Goal: Task Accomplishment & Management: Use online tool/utility

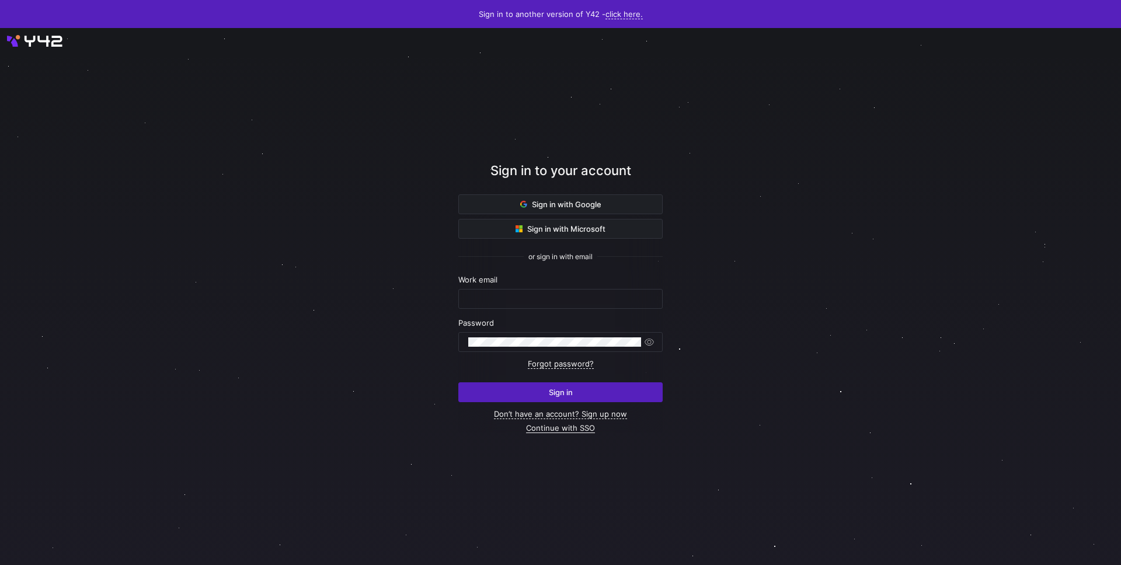
click at [555, 428] on link "Continue with SSO" at bounding box center [560, 428] width 69 height 10
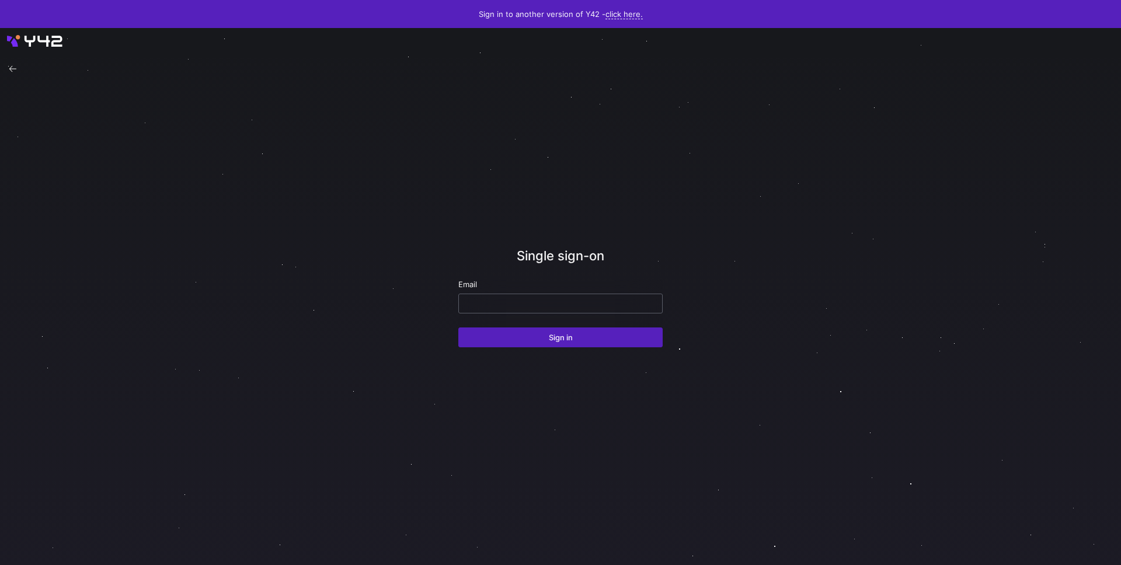
click at [537, 293] on div "Email" at bounding box center [560, 297] width 204 height 34
click at [540, 305] on input "email" at bounding box center [560, 303] width 185 height 9
type input "[PERSON_NAME][EMAIL_ADDRESS][PERSON_NAME][DOMAIN_NAME]"
click at [458, 328] on button "Sign in" at bounding box center [560, 338] width 204 height 20
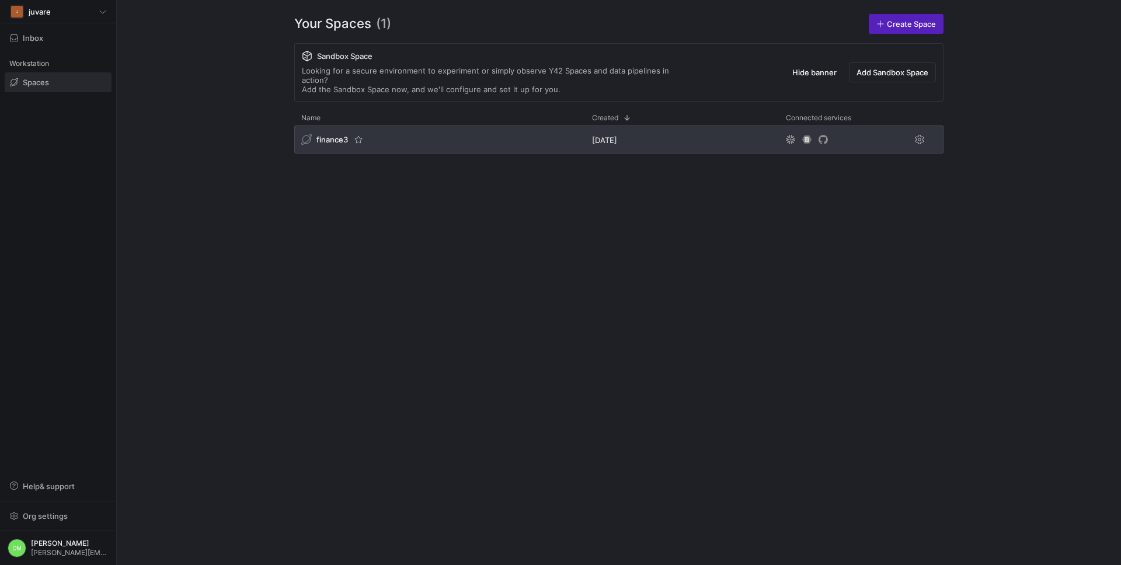
click at [413, 132] on div "finance3" at bounding box center [439, 140] width 291 height 28
click at [405, 129] on div "J juvare Inbox Workstation Spaces Help & support Org settings DM David McCandle…" at bounding box center [560, 282] width 1121 height 565
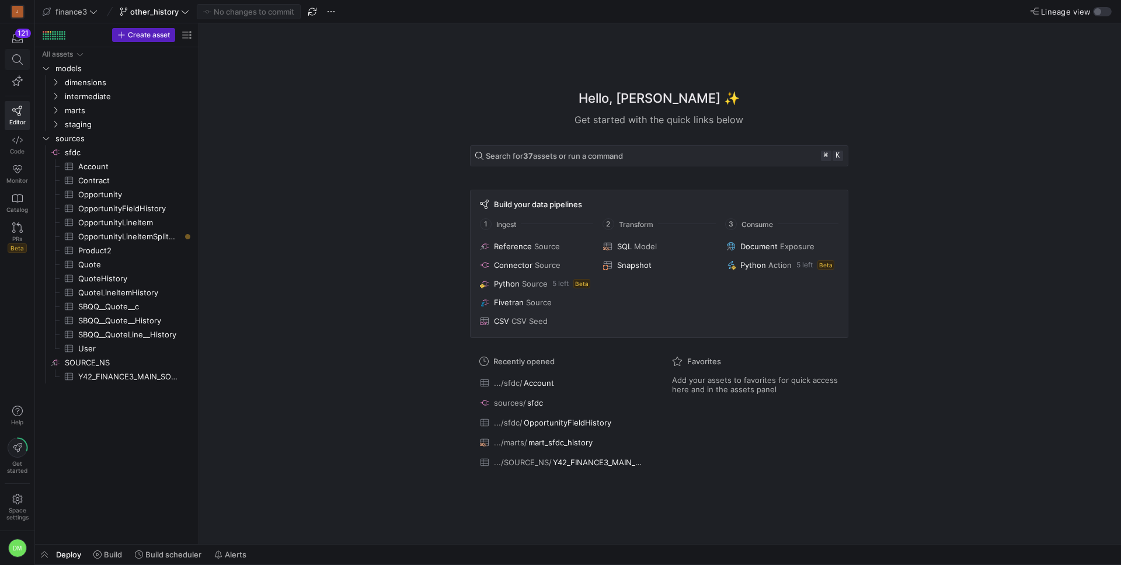
click at [21, 62] on icon at bounding box center [17, 59] width 11 height 11
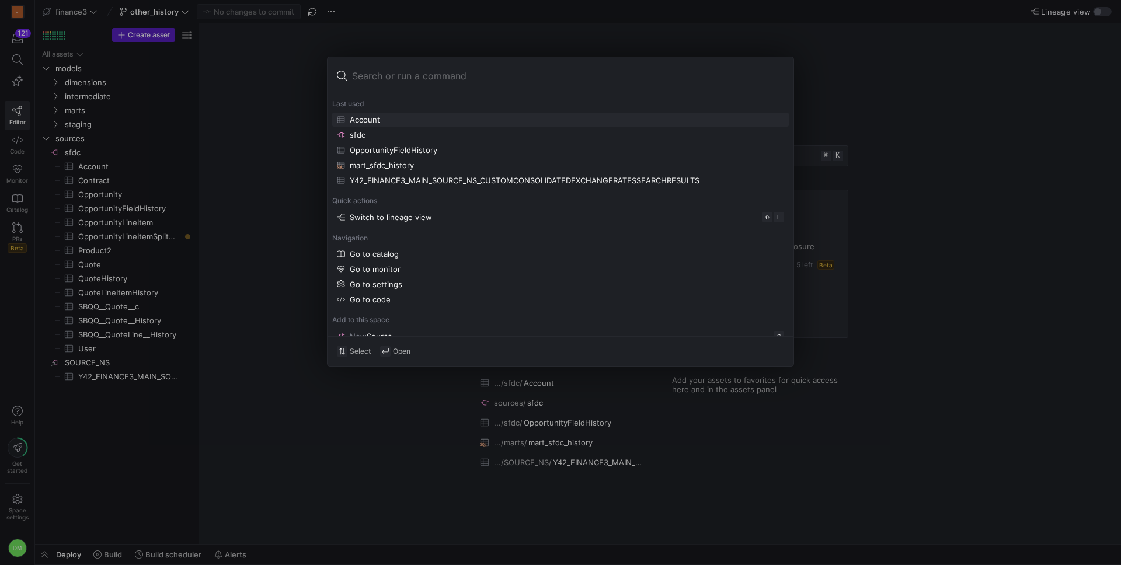
click at [114, 196] on div at bounding box center [560, 282] width 1121 height 565
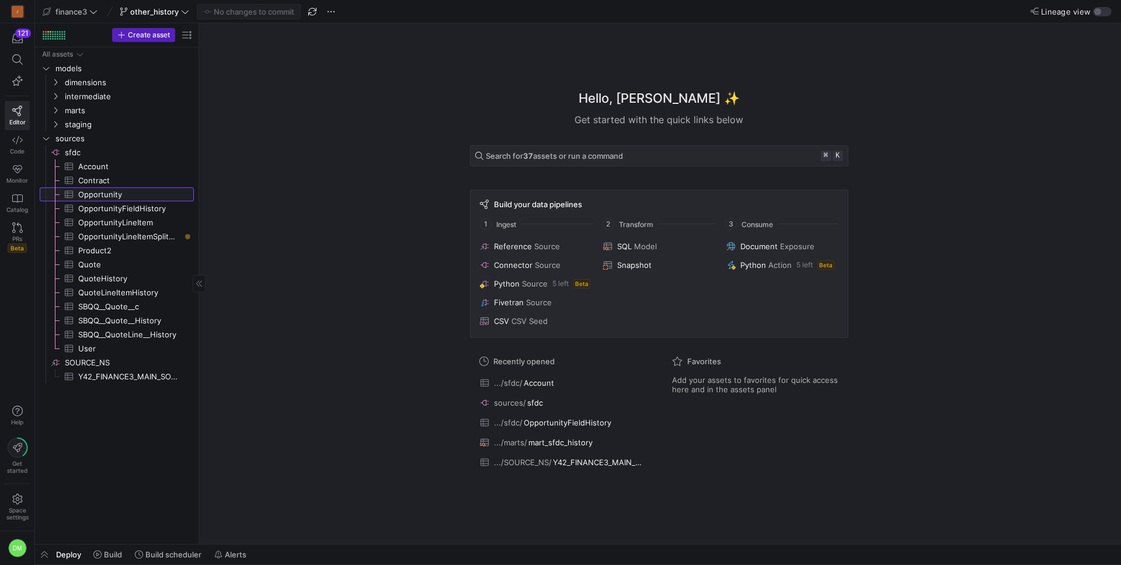
click at [116, 199] on span "Opportunity​​​​​​​​​" at bounding box center [129, 194] width 102 height 13
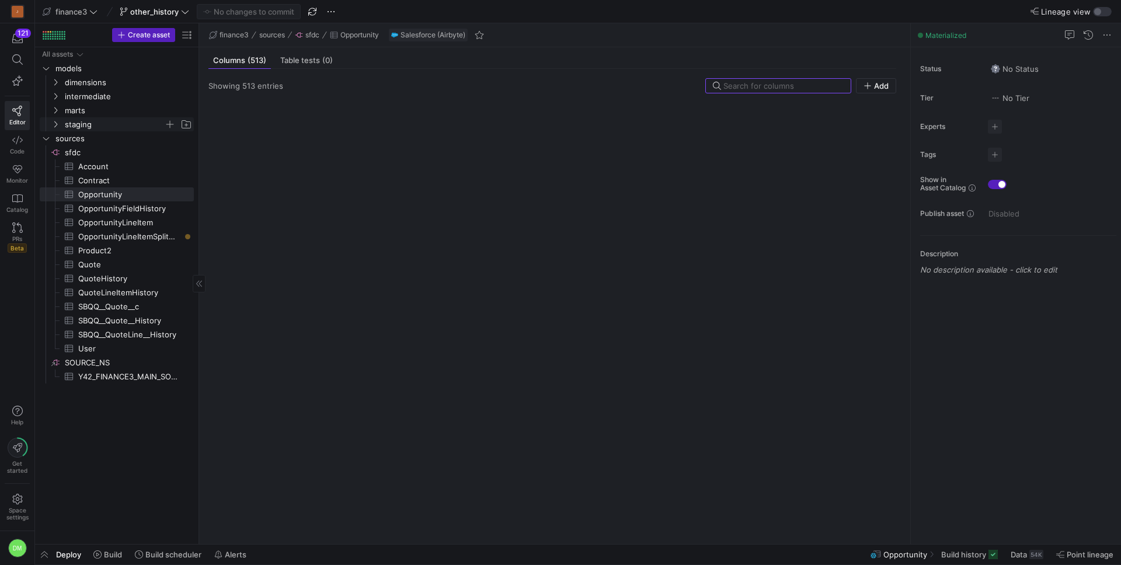
click at [92, 126] on span "staging" at bounding box center [114, 124] width 99 height 13
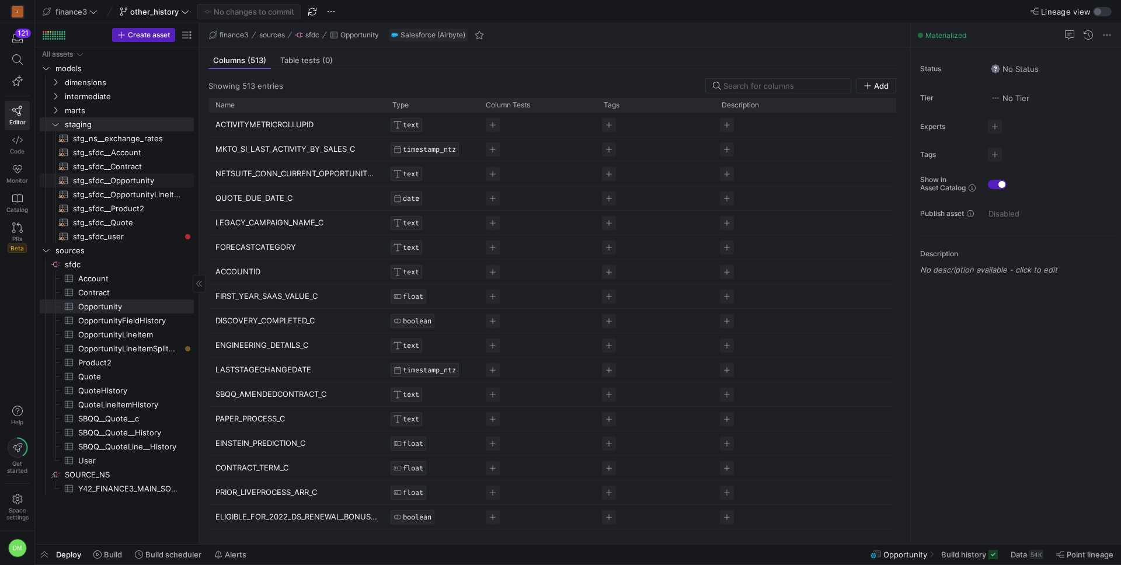
click at [114, 181] on span "stg_sfdc__Opportunity​​​​​​​​​​" at bounding box center [126, 180] width 107 height 13
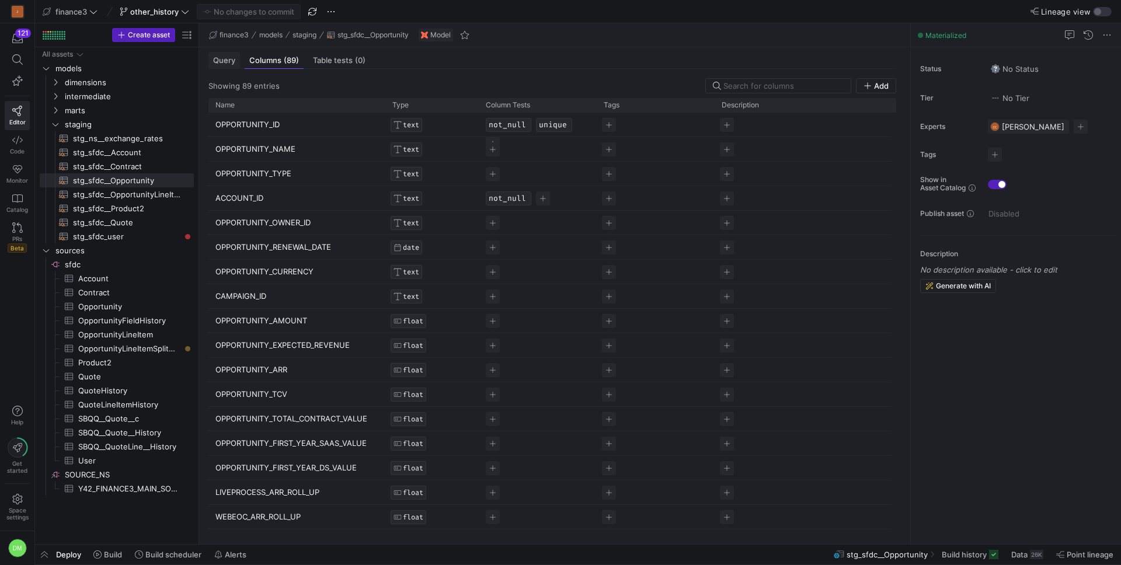
click at [227, 64] on span "Query" at bounding box center [224, 61] width 22 height 8
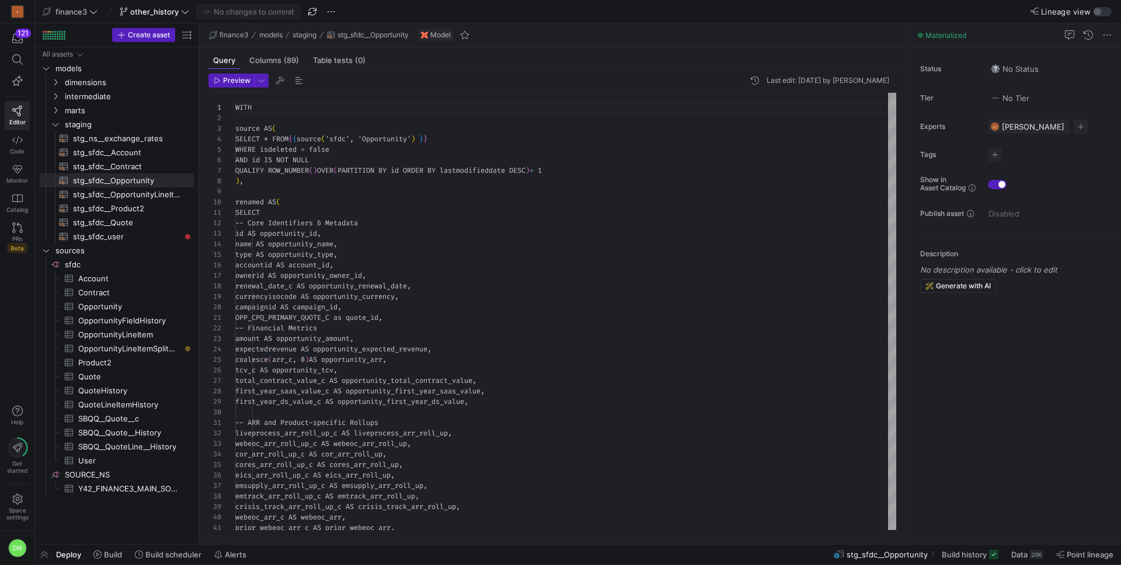
scroll to position [105, 0]
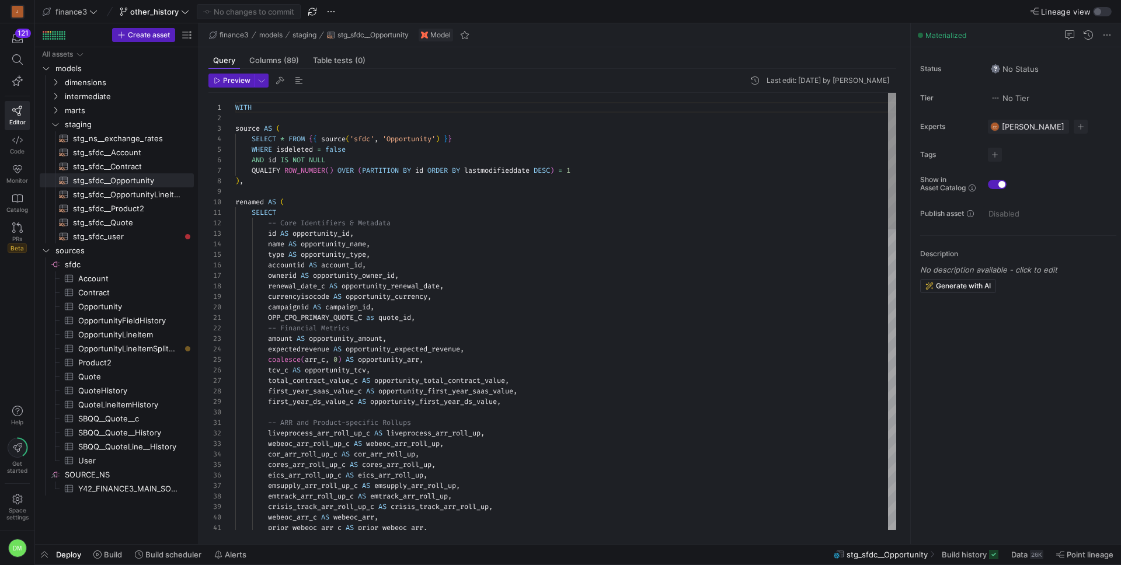
type textarea "OPP_CPQ_PRIMARY_QUOTE_C as quote_id, -- Financial Metrics amount AS opportunity…"
type textarea "quote"
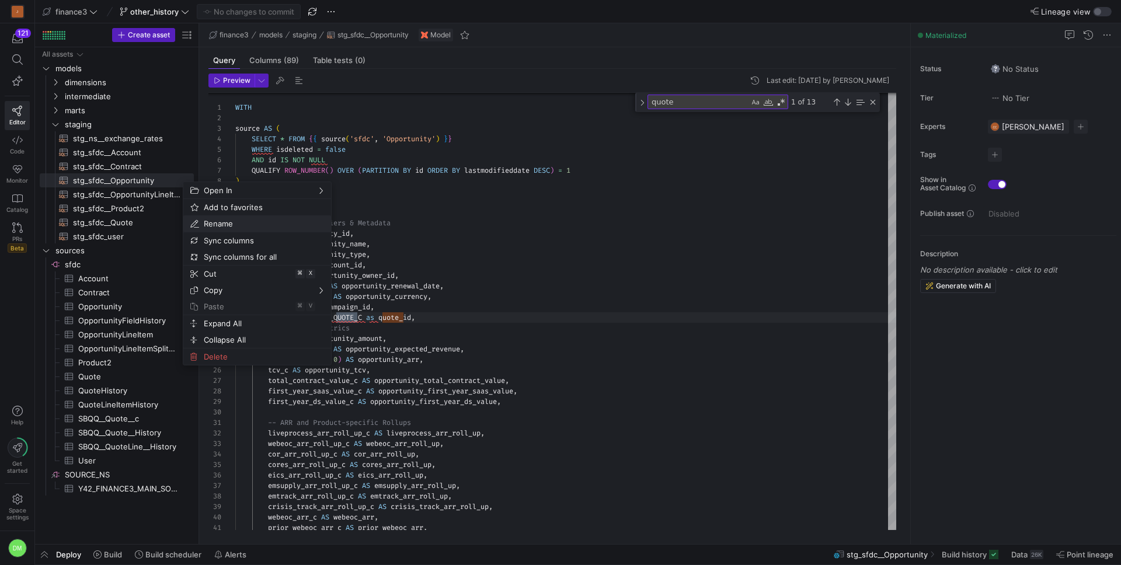
click at [229, 225] on span "Rename" at bounding box center [247, 224] width 96 height 16
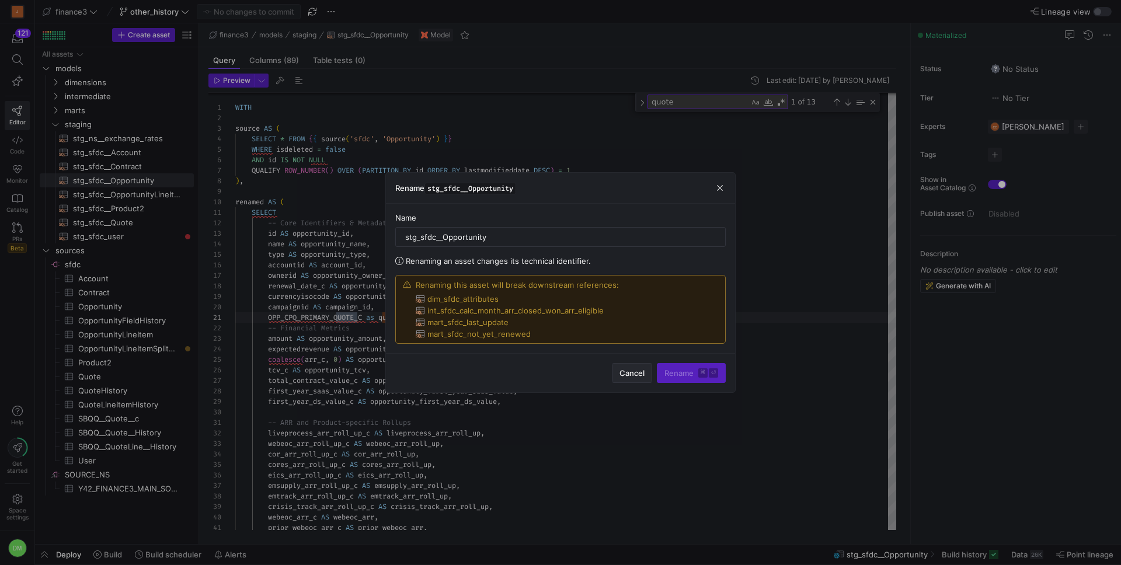
click at [628, 372] on span "Cancel" at bounding box center [632, 373] width 25 height 9
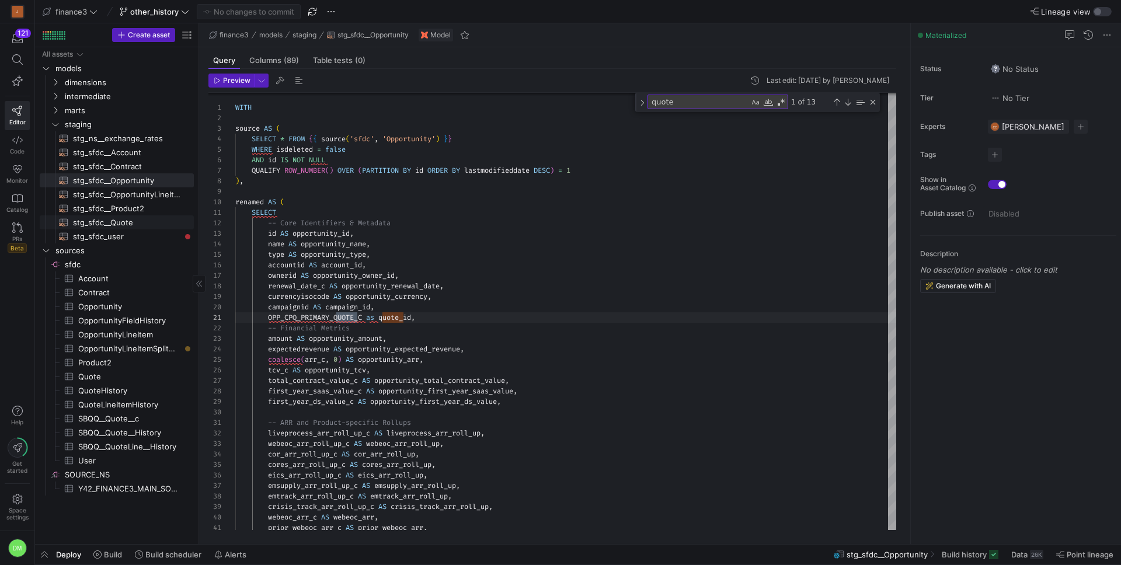
click at [103, 222] on span "stg_sfdc__Quote​​​​​​​​​​" at bounding box center [126, 222] width 107 height 13
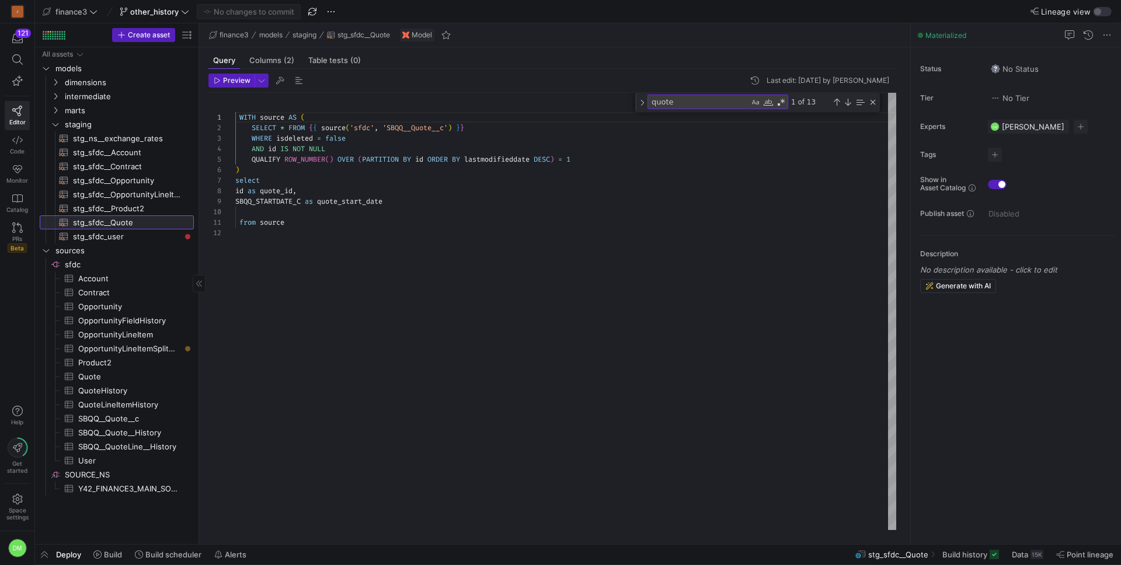
scroll to position [105, 0]
type textarea "from source"
click at [444, 225] on div "WITH source AS ( SELECT * FROM { { source ( 'sfdc' , 'SBQQ__Quote__c' ) } } WHE…" at bounding box center [565, 311] width 661 height 437
click at [128, 380] on span "Quote​​​​​​​​​" at bounding box center [129, 376] width 102 height 13
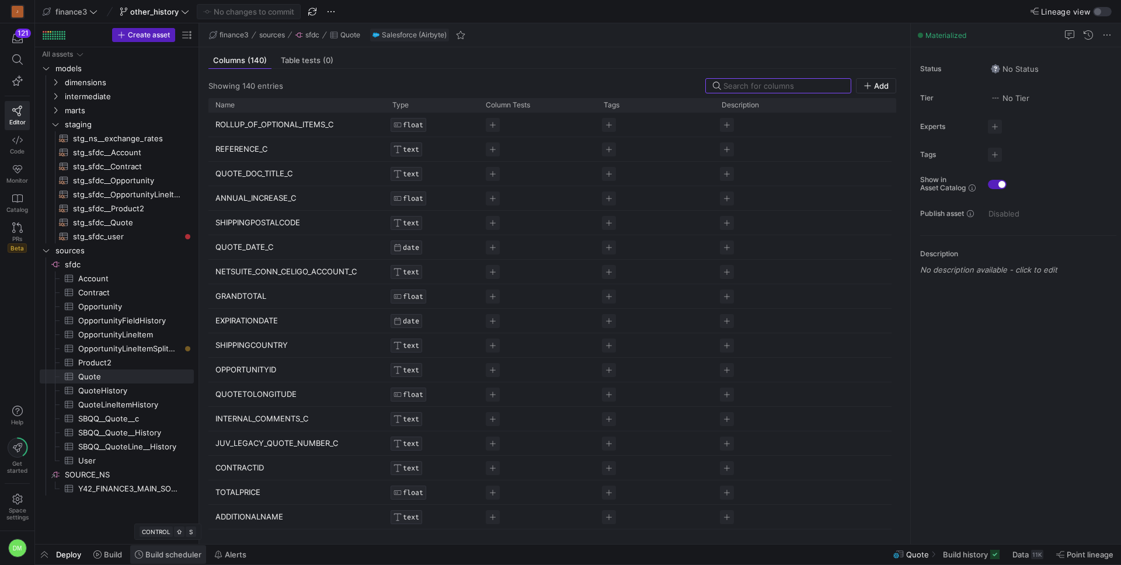
click at [138, 554] on icon at bounding box center [139, 555] width 8 height 8
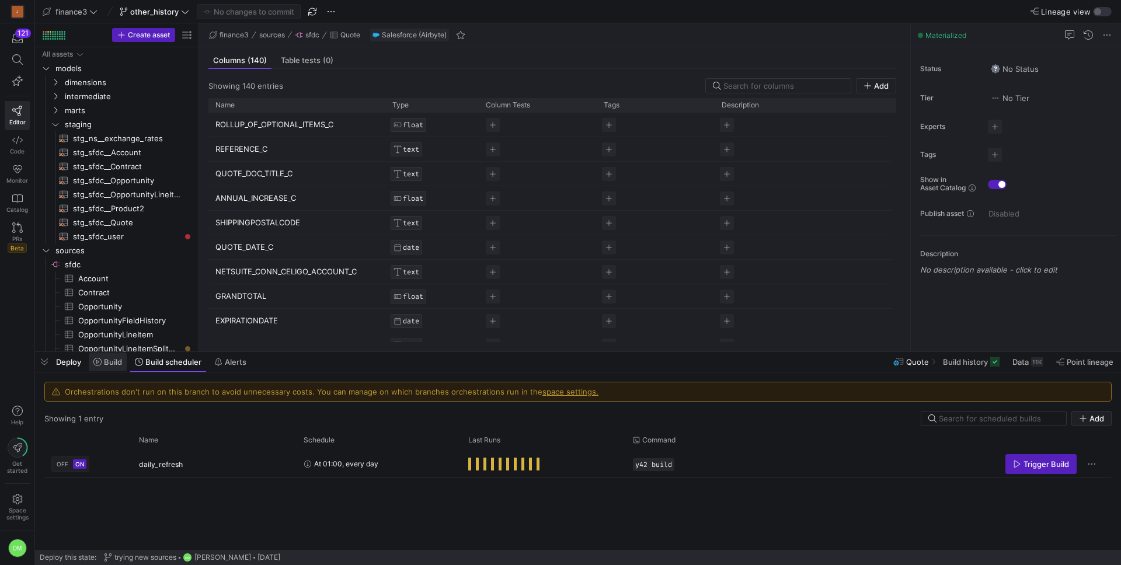
click at [95, 366] on icon at bounding box center [97, 362] width 8 height 8
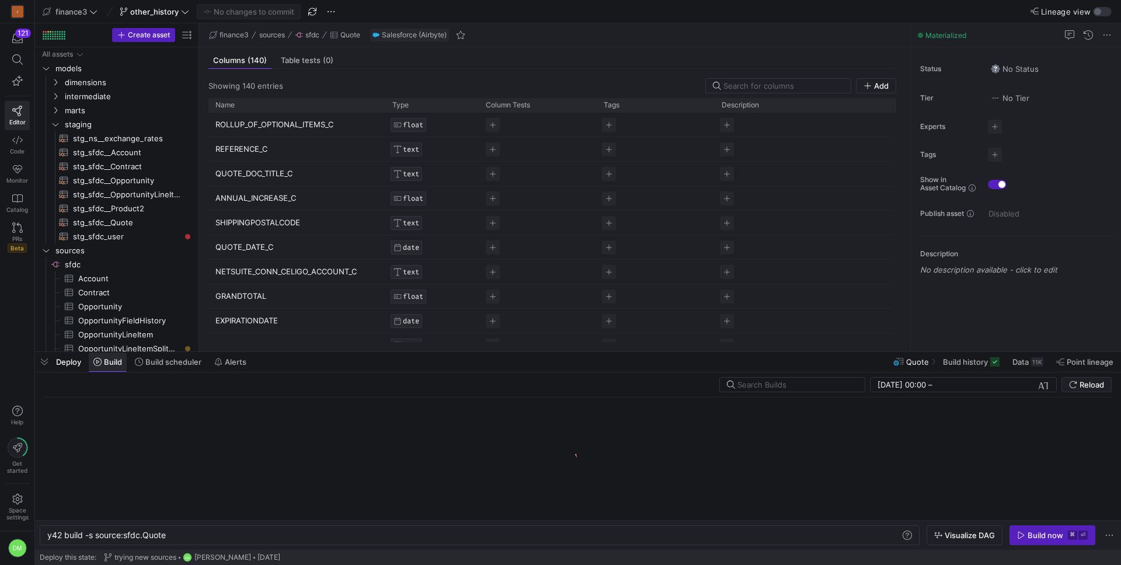
scroll to position [0, 119]
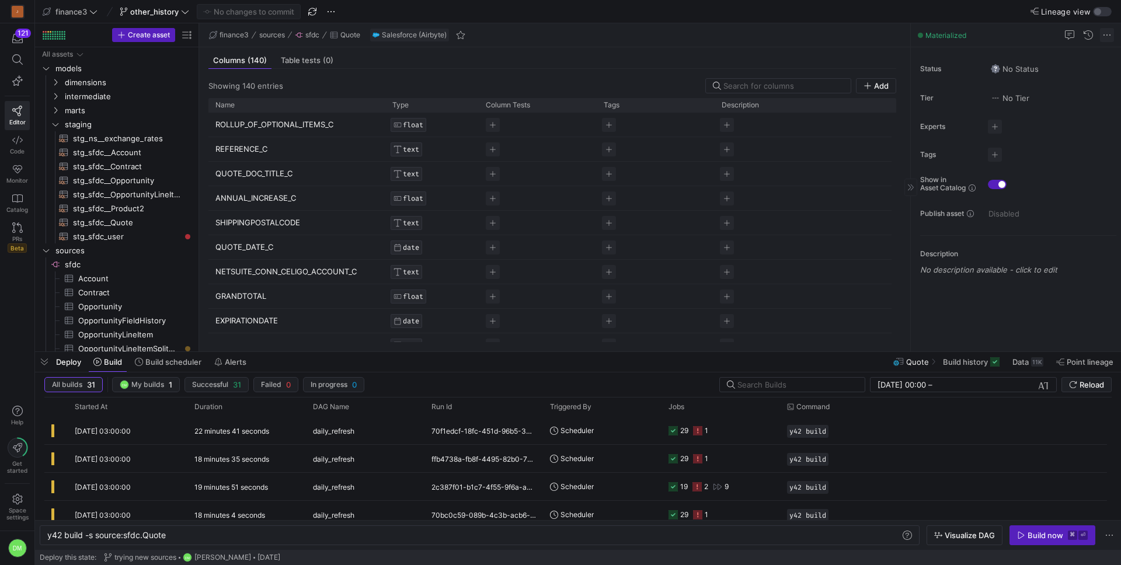
click at [1110, 33] on span at bounding box center [1107, 35] width 14 height 14
click at [989, 289] on div at bounding box center [560, 282] width 1121 height 565
click at [113, 224] on span "stg_sfdc__Quote​​​​​​​​​​" at bounding box center [126, 222] width 107 height 13
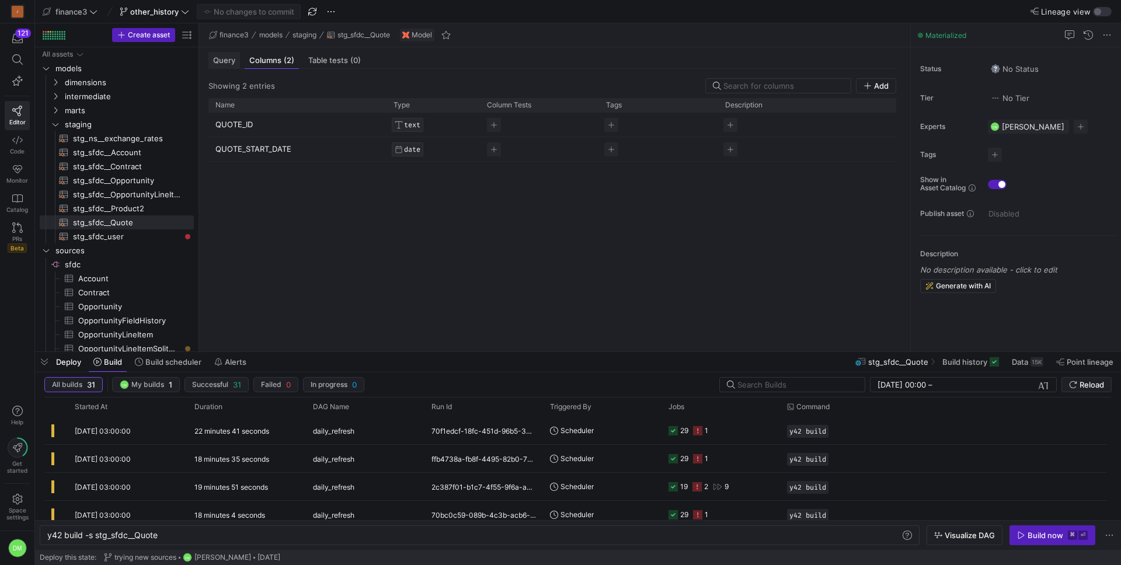
click at [229, 61] on span "Query" at bounding box center [224, 61] width 22 height 8
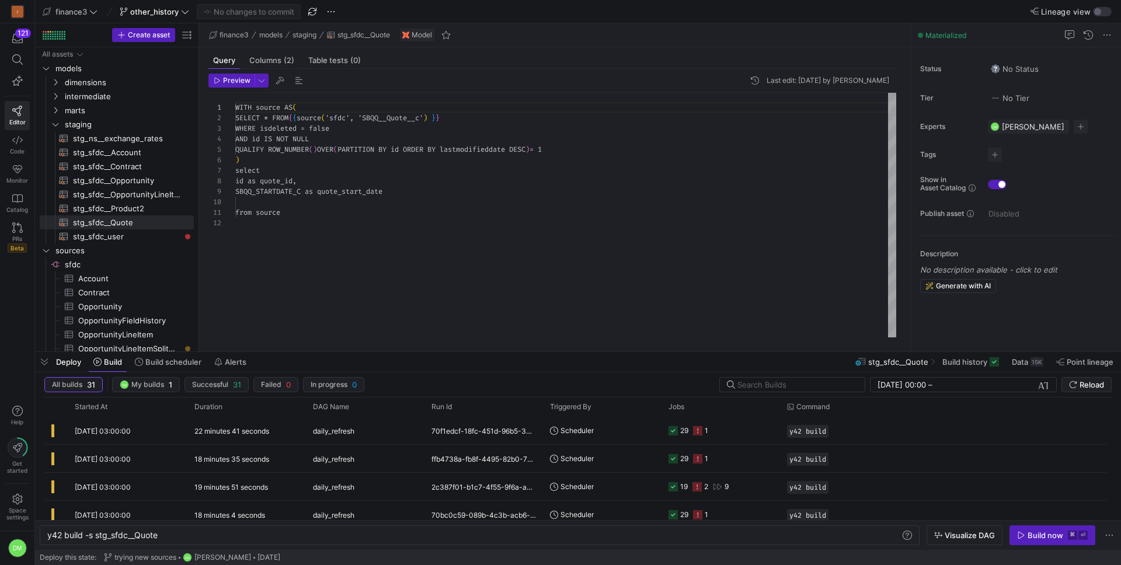
scroll to position [105, 0]
click at [87, 81] on span "dimensions" at bounding box center [114, 82] width 99 height 13
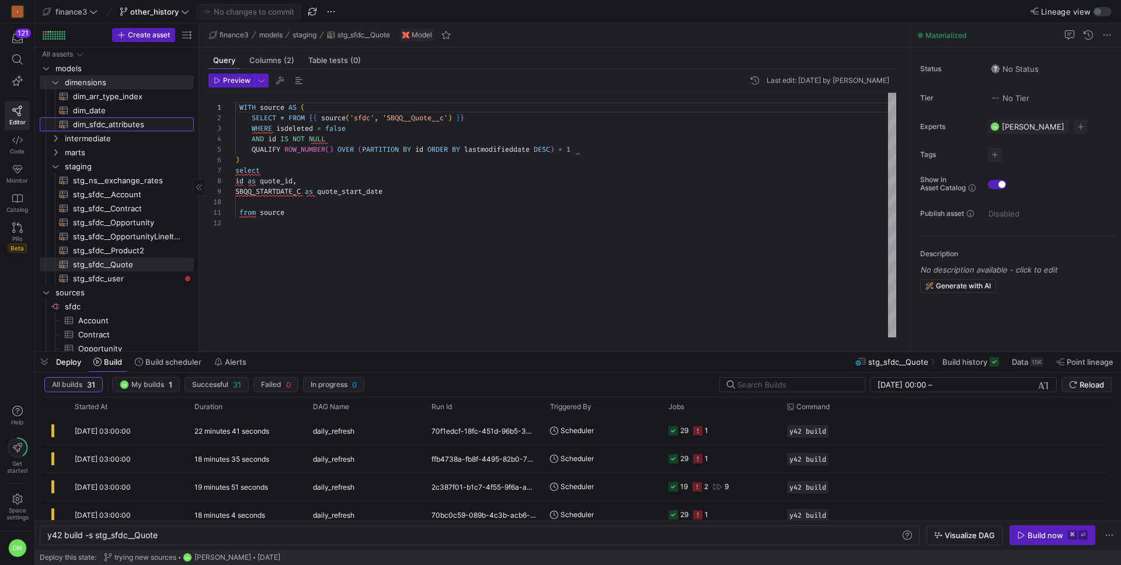
click at [109, 129] on span "dim_sfdc_attributes​​​​​​​​​​" at bounding box center [126, 124] width 107 height 13
type textarea "y42 build -s dim_sfdc_attributes"
type textarea "WITH opportunity_details AS ( SELECT o.opportunity_id, o.opportunity_name, o.op…"
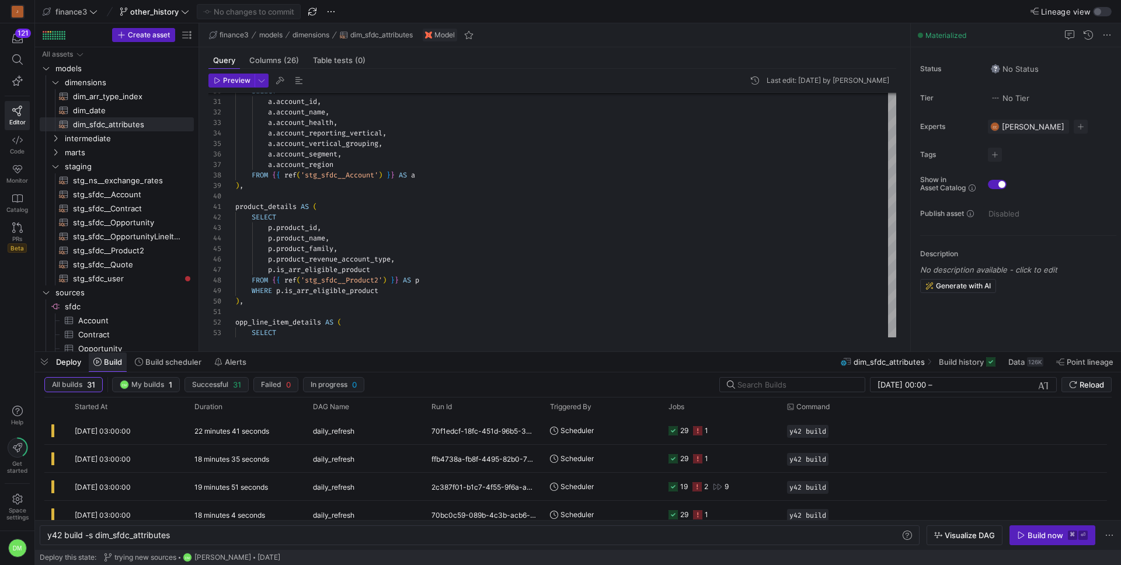
click at [113, 366] on span "Build" at bounding box center [113, 361] width 18 height 9
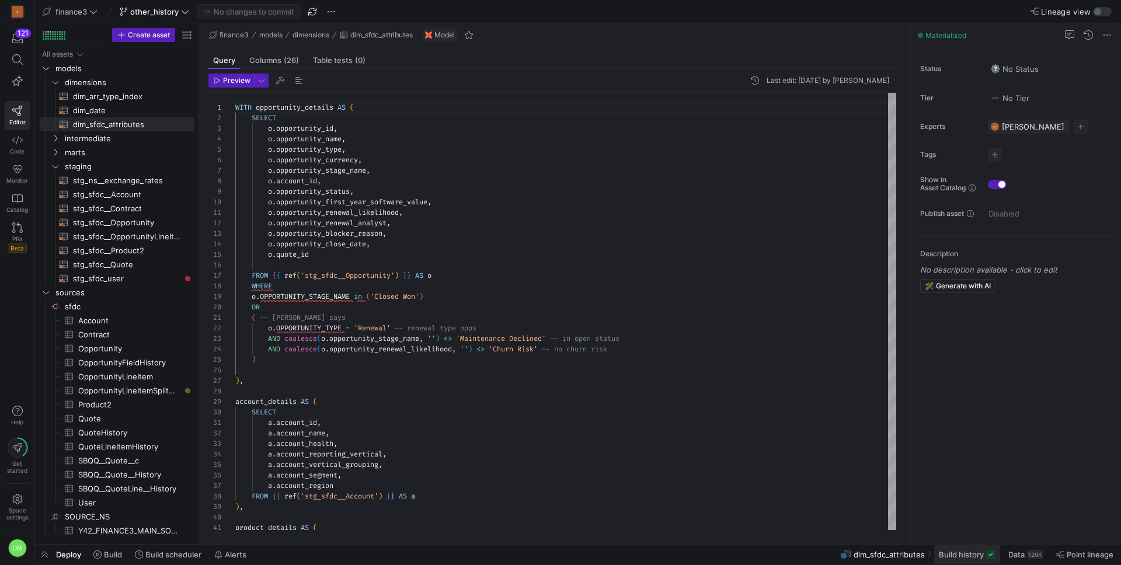
click at [972, 557] on span "Build history" at bounding box center [961, 554] width 45 height 9
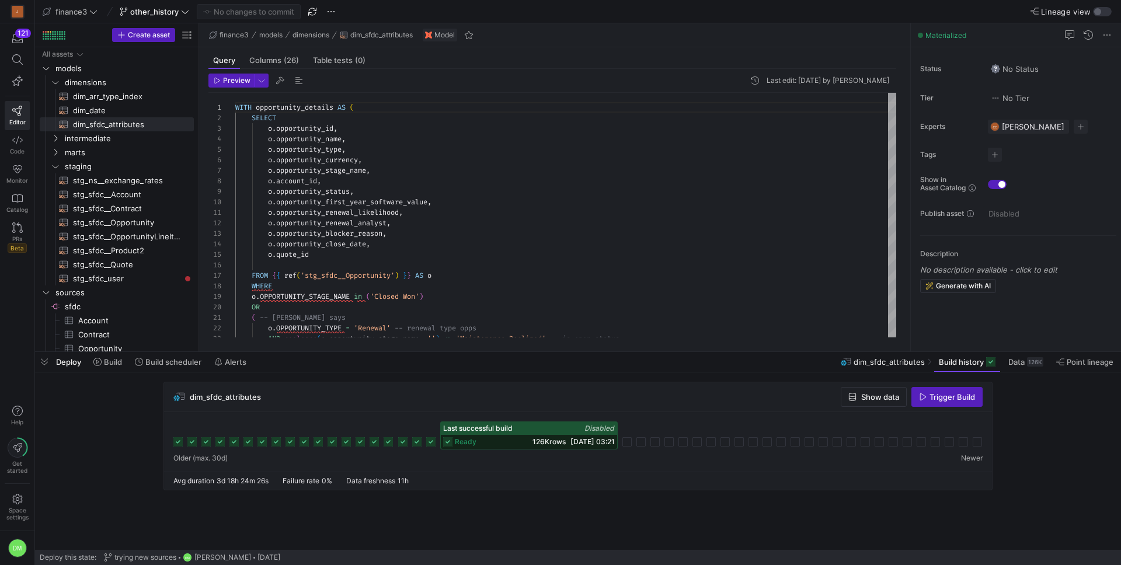
click at [573, 439] on span "15/09/25, 03:21" at bounding box center [593, 441] width 44 height 9
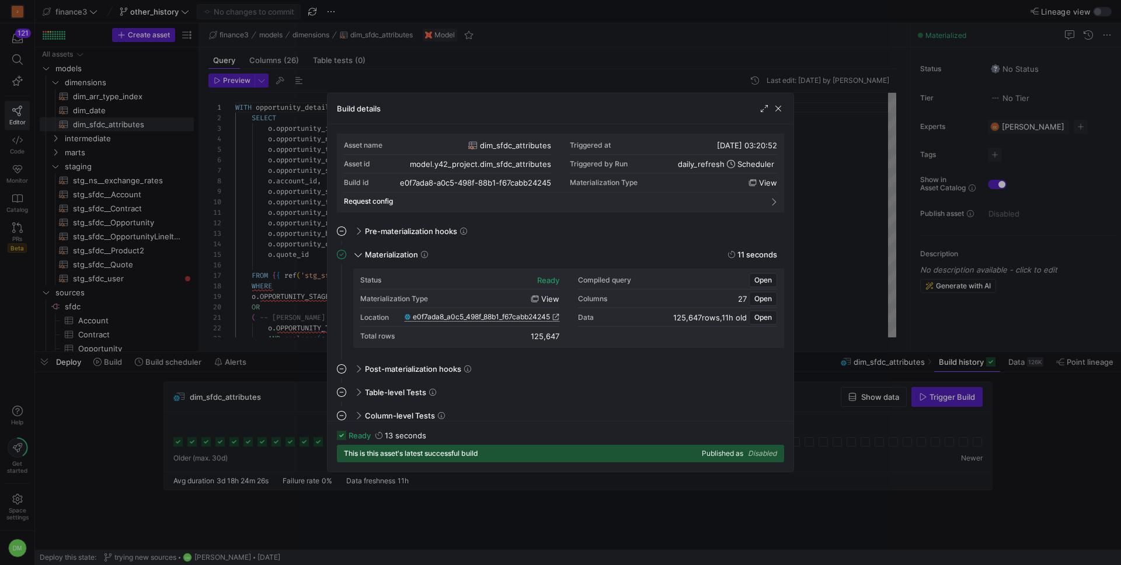
scroll to position [105, 0]
